Goal: Find contact information: Find contact information

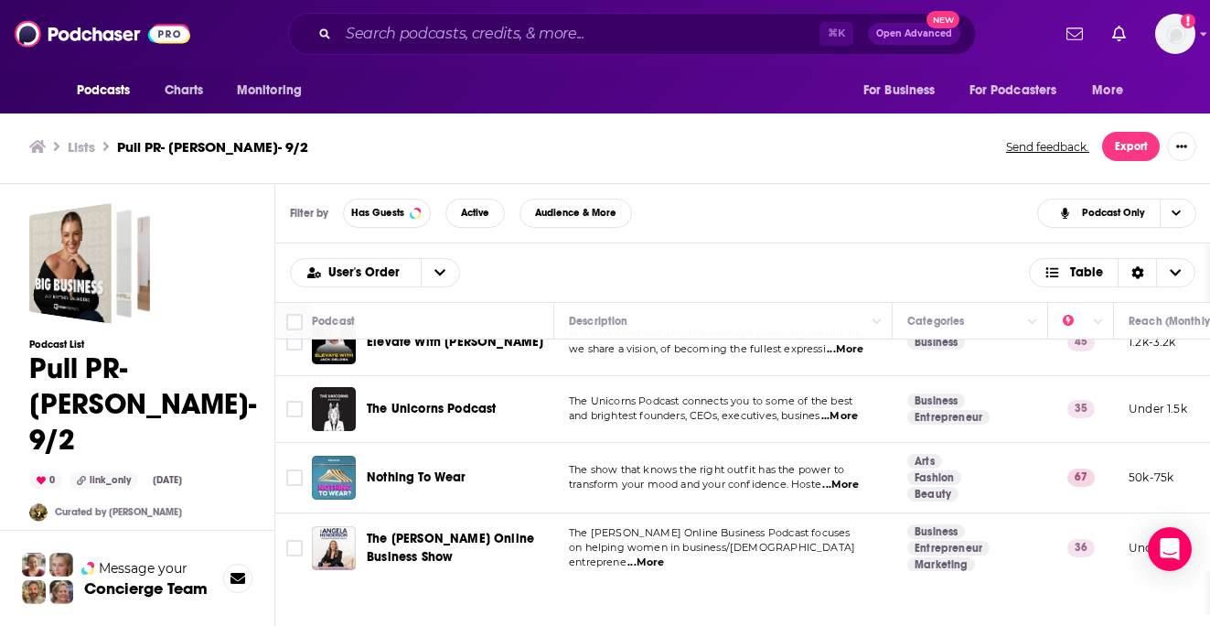
scroll to position [810, 0]
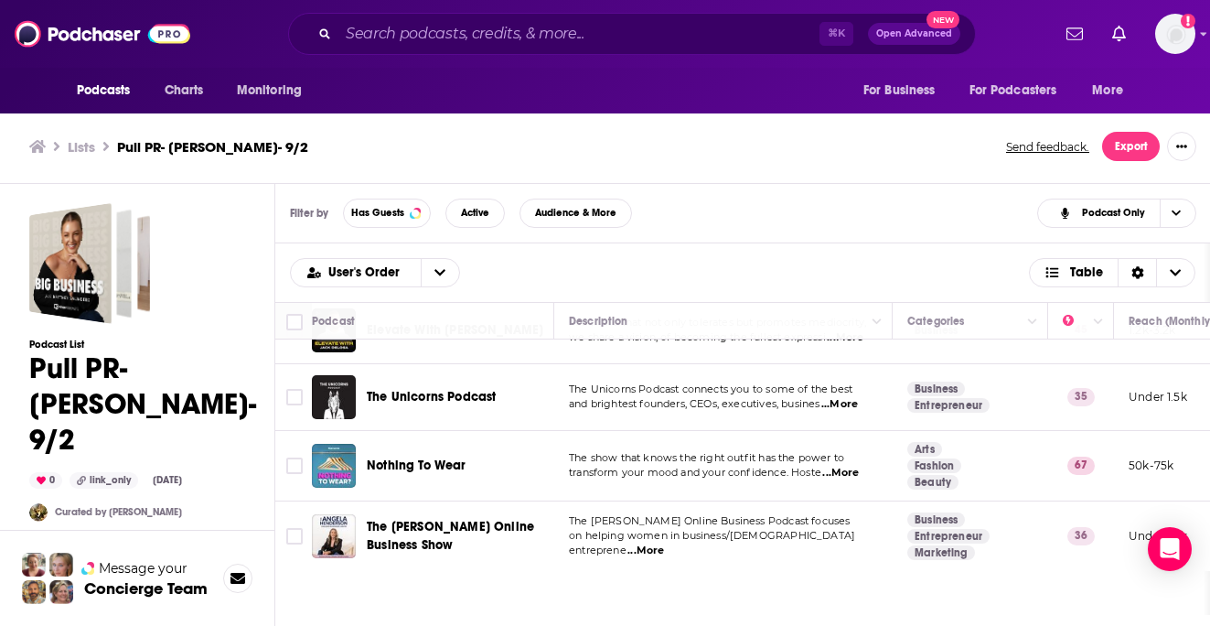
click at [447, 466] on div "Podcasts Charts Monitoring ⌘ K Open Advanced New For Business For Podcasters Mo…" at bounding box center [605, 310] width 1210 height 631
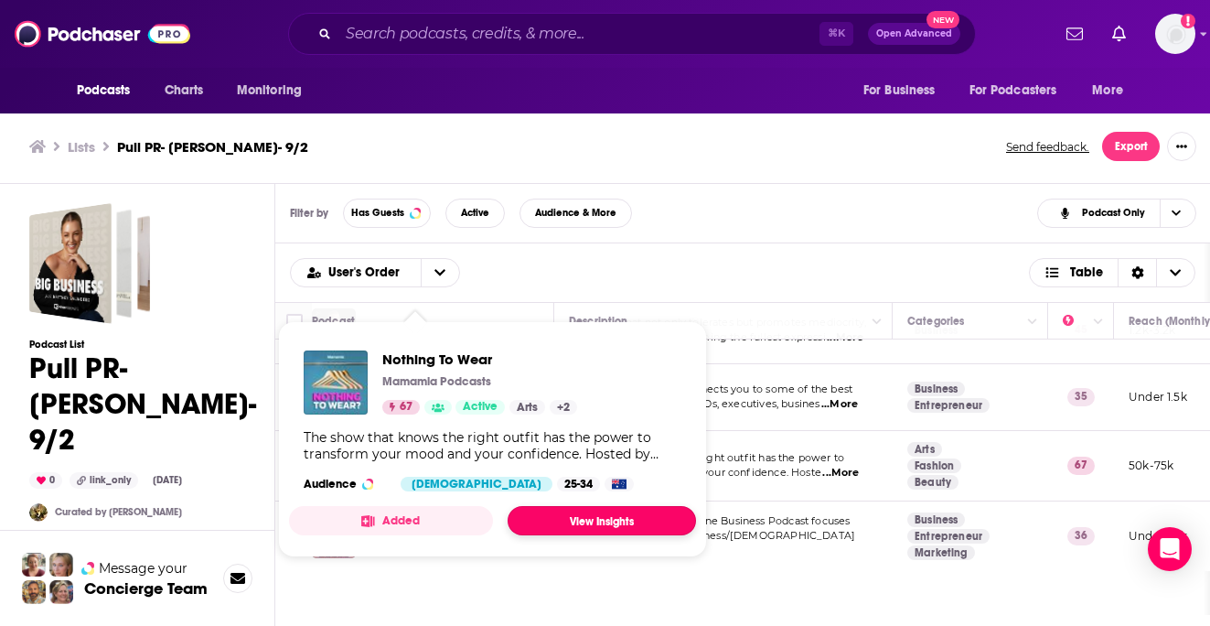
click at [579, 521] on link "View Insights" at bounding box center [602, 520] width 188 height 29
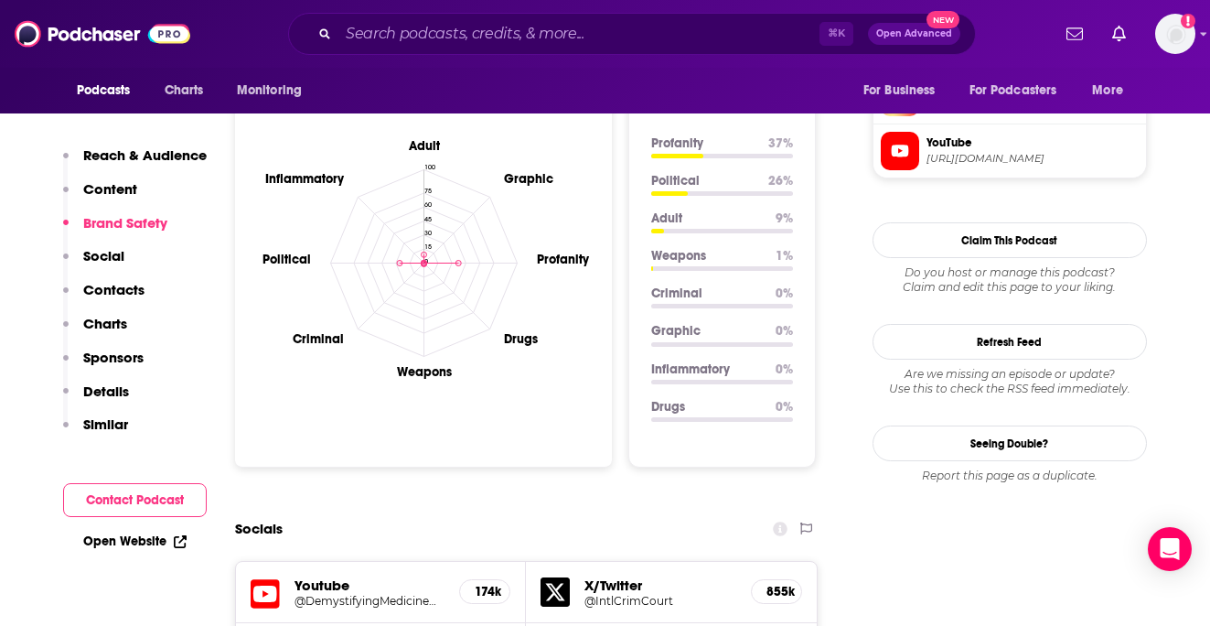
scroll to position [1644, 0]
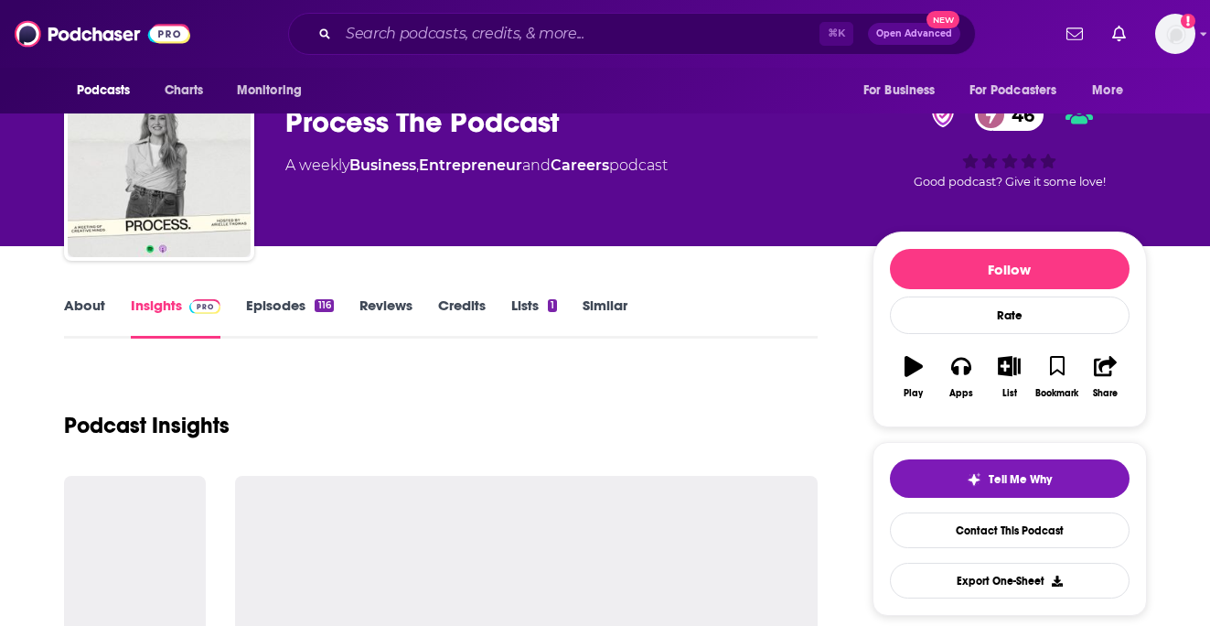
scroll to position [66, 0]
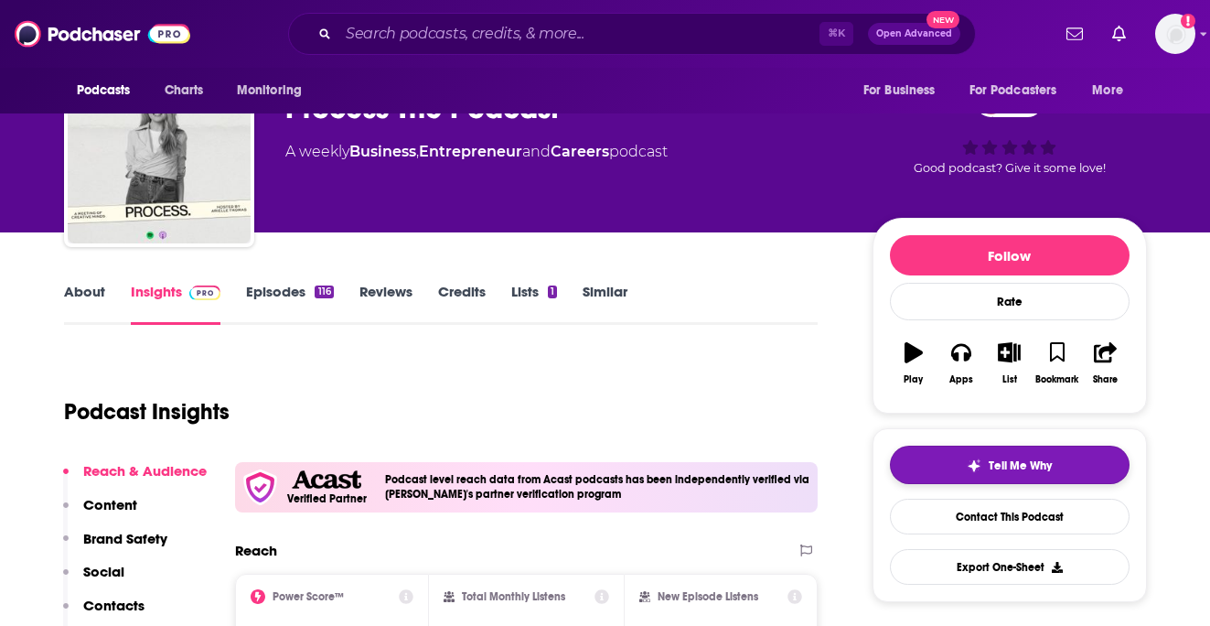
click at [939, 456] on button "Tell Me Why" at bounding box center [1010, 465] width 240 height 38
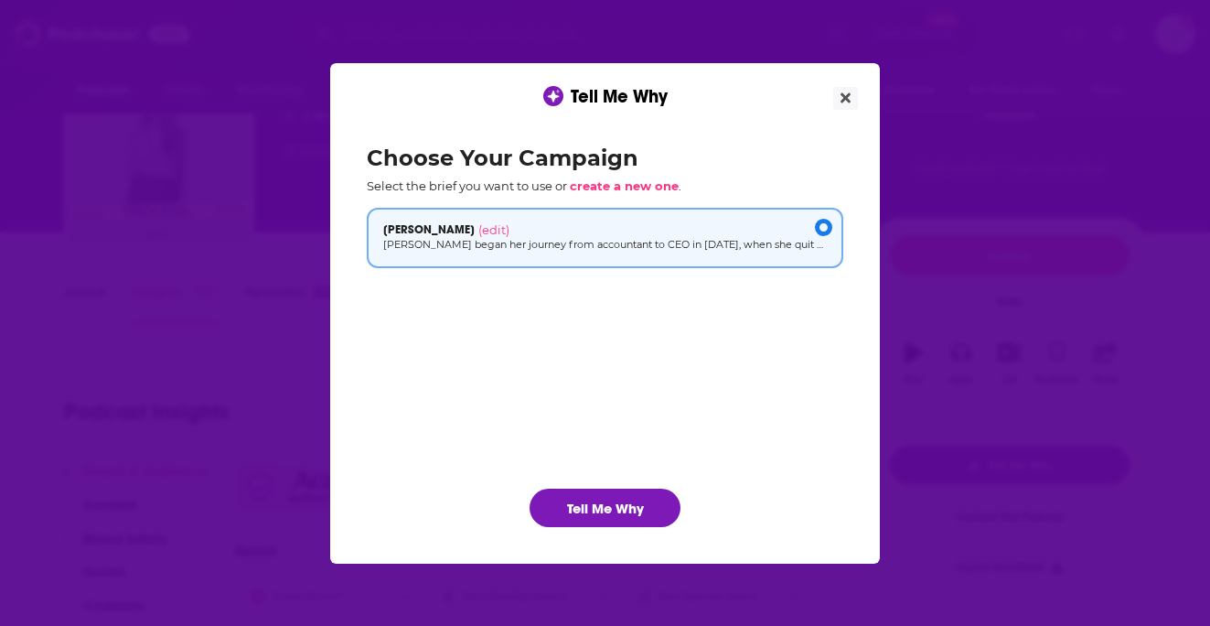
scroll to position [0, 0]
click at [622, 492] on button "Tell Me Why" at bounding box center [605, 508] width 151 height 38
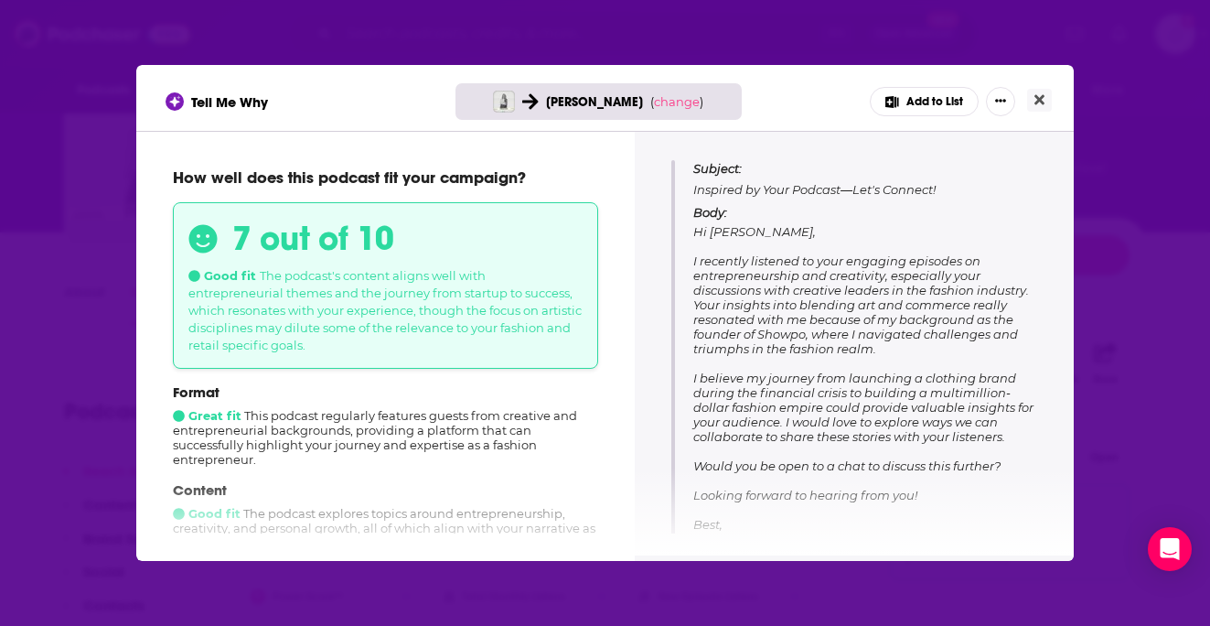
scroll to position [203, 0]
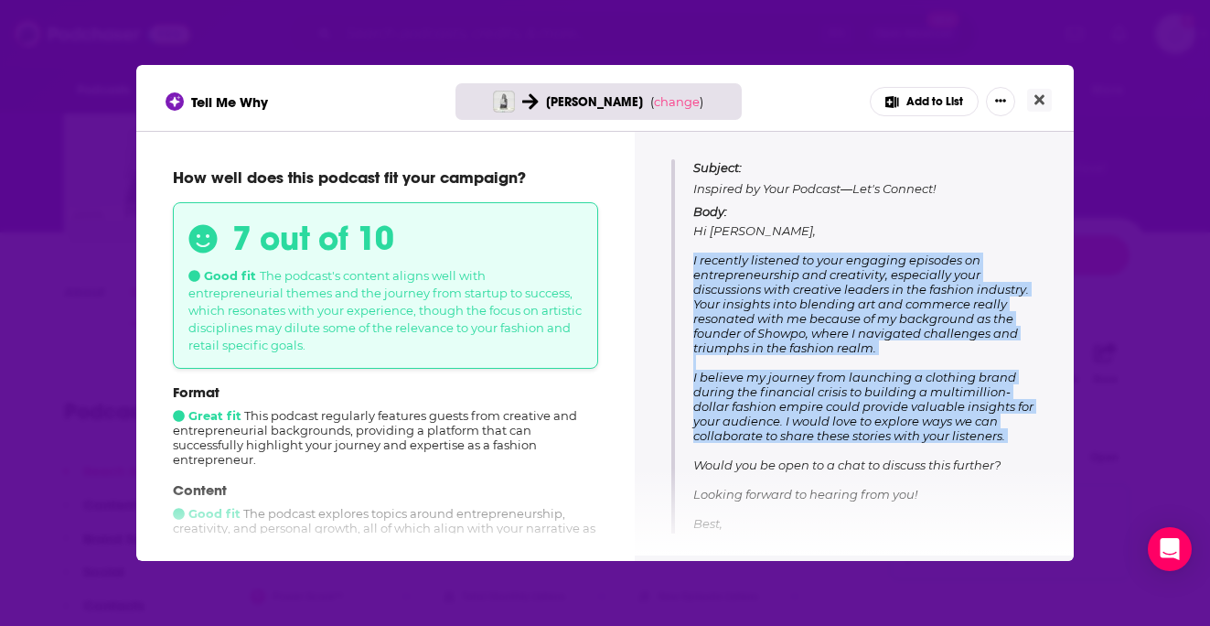
drag, startPoint x: 691, startPoint y: 256, endPoint x: 1001, endPoint y: 442, distance: 361.5
click at [1001, 442] on div "Subject: Inspired by Your Podcast—Let's Connect! Body: Hi Arielle, I recently l…" at bounding box center [854, 359] width 366 height 401
copy span "I recently listened to your engaging episodes on entrepreneurship and creativit…"
click at [1045, 103] on button "Close" at bounding box center [1039, 100] width 25 height 23
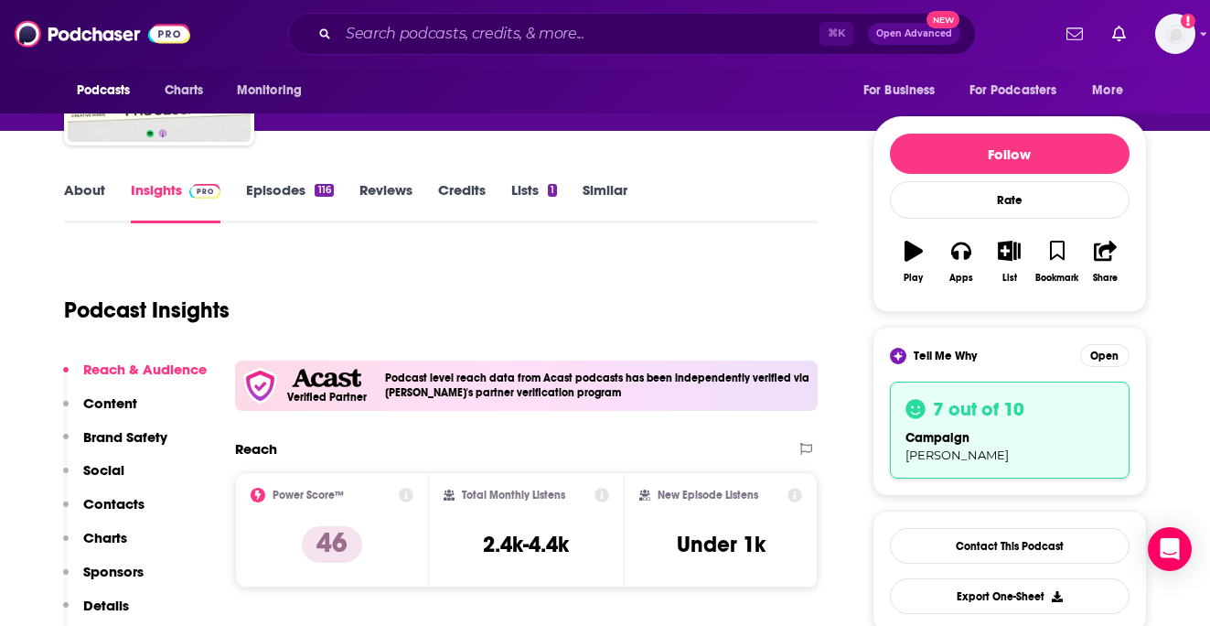
scroll to position [0, 0]
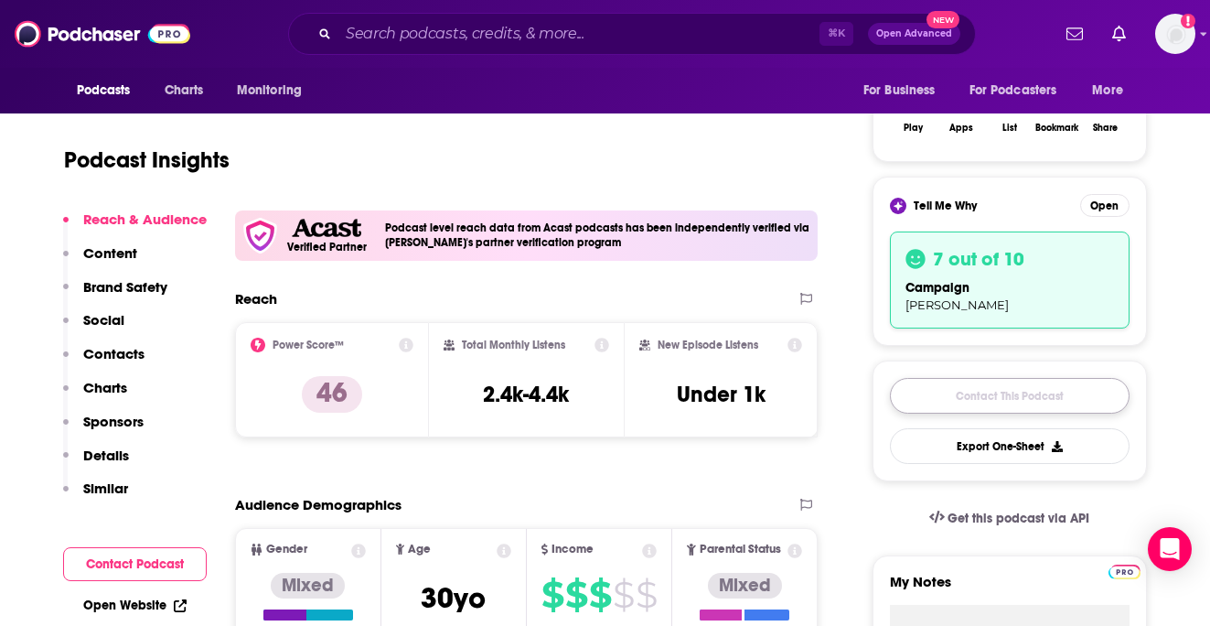
click at [967, 392] on link "Contact This Podcast" at bounding box center [1010, 396] width 240 height 36
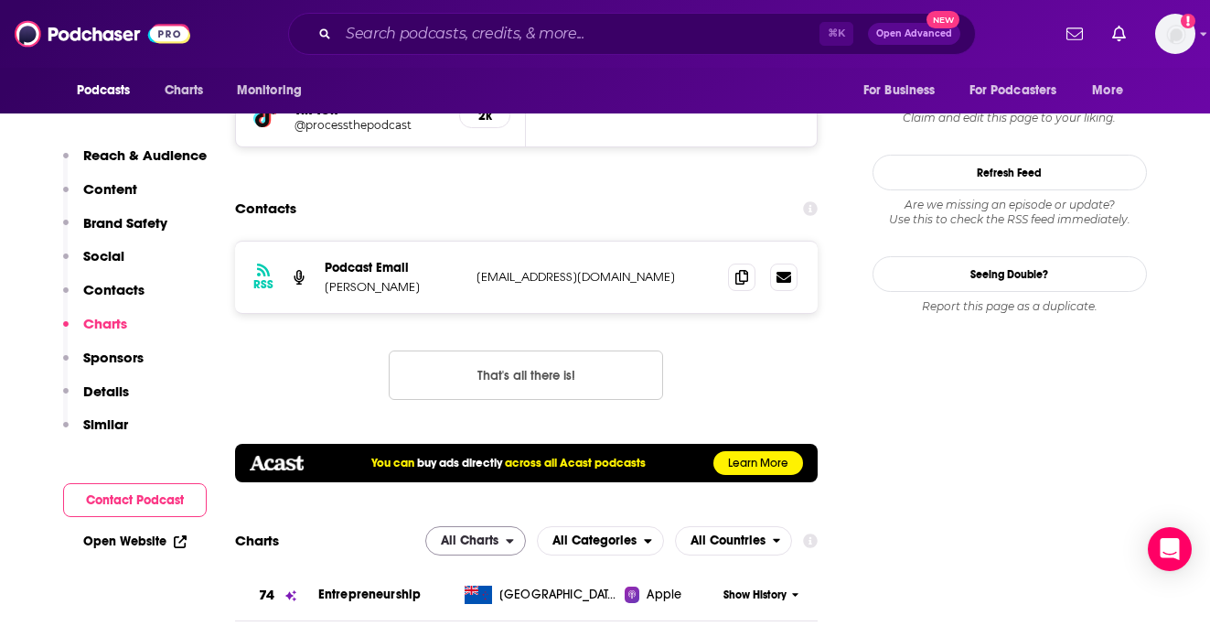
scroll to position [1945, 0]
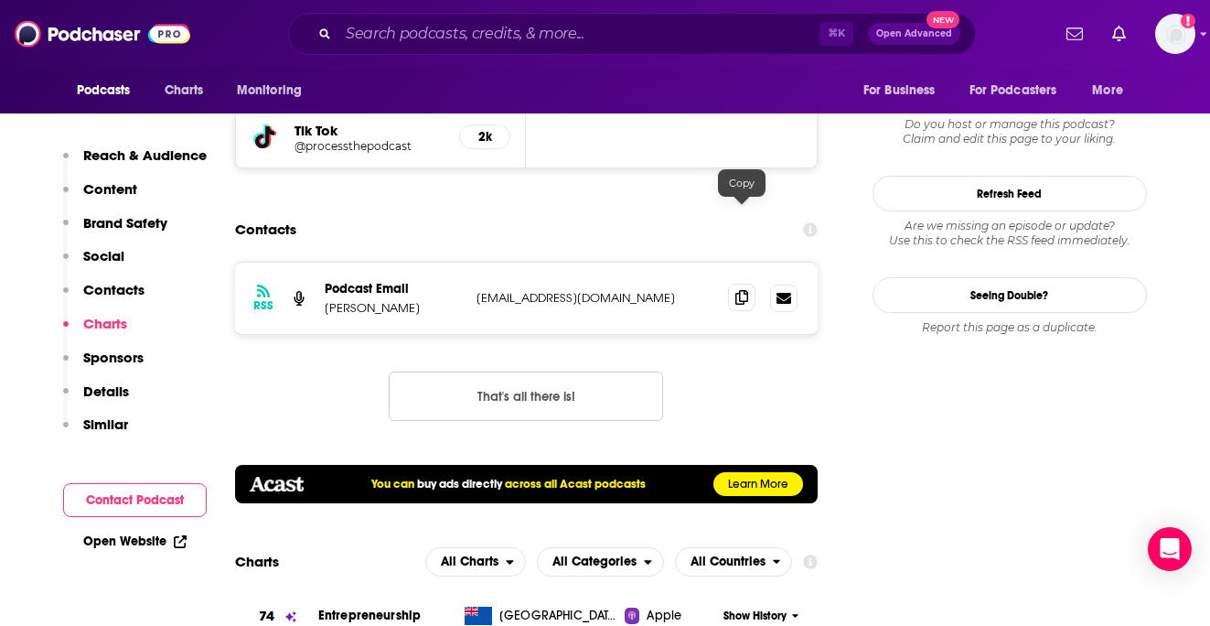
click at [735, 284] on span at bounding box center [741, 297] width 27 height 27
